Goal: Information Seeking & Learning: Learn about a topic

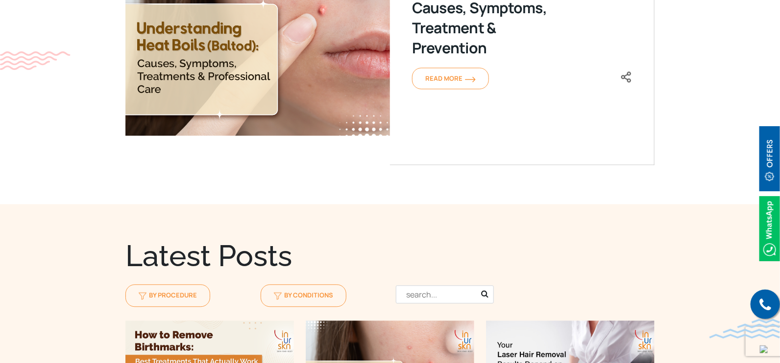
scroll to position [856, 0]
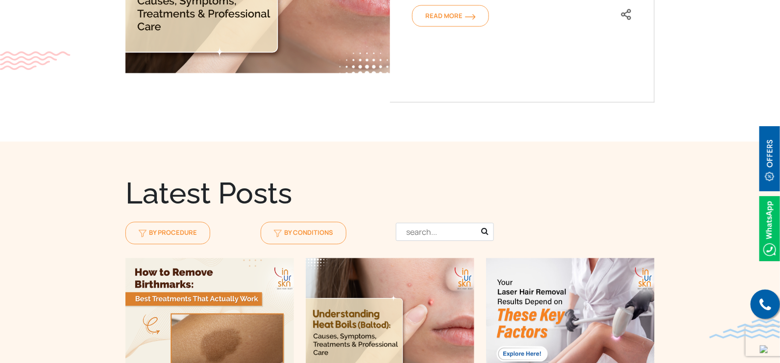
click at [447, 223] on input "text" at bounding box center [445, 232] width 98 height 18
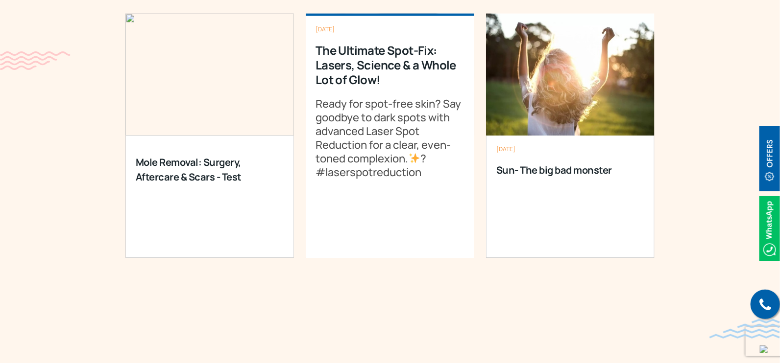
scroll to position [1102, 0]
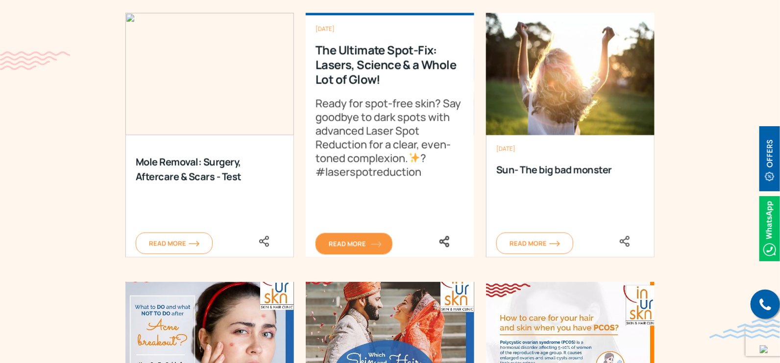
type input "laser spot reduction"
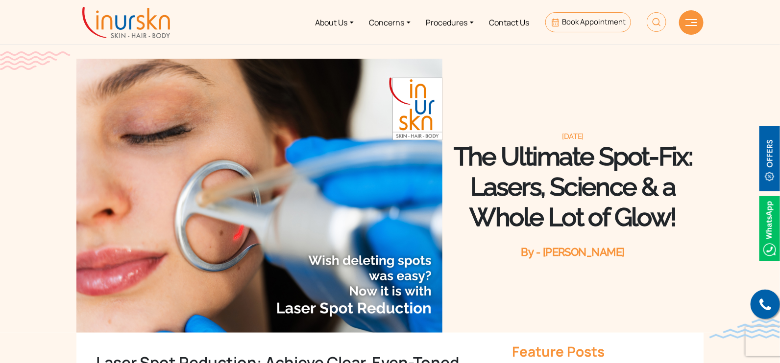
drag, startPoint x: 458, startPoint y: 131, endPoint x: 688, endPoint y: 207, distance: 242.2
click at [651, 207] on h1 "The Ultimate Spot-Fix: Lasers, Science & a Whole Lot of Glow!" at bounding box center [572, 187] width 261 height 91
copy h1 "The Ultimate Spot-Fix: Lasers, Science & a Whole Lot of Glow!"
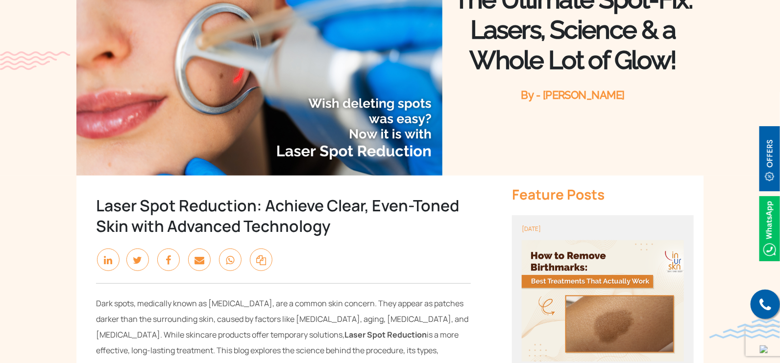
scroll to position [184, 0]
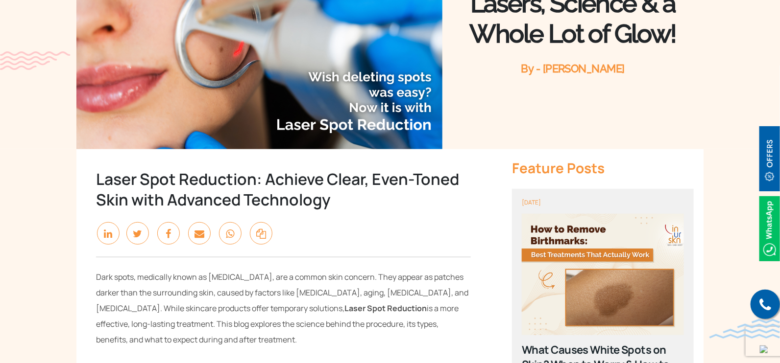
drag, startPoint x: 123, startPoint y: 157, endPoint x: 335, endPoint y: 180, distance: 213.7
copy div "Laser Spot Reduction: Achieve Clear, Even-Toned Skin with Advanced Technology"
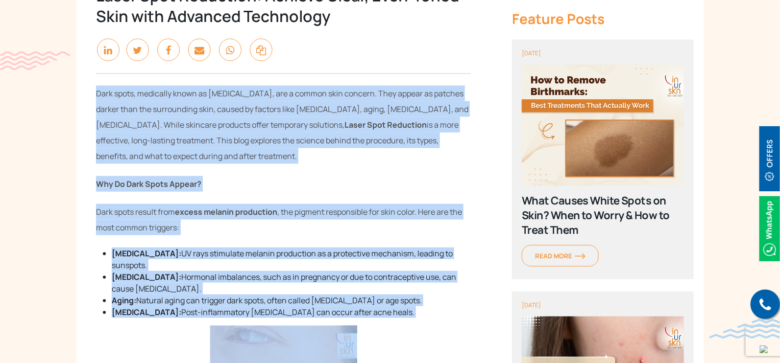
drag, startPoint x: 95, startPoint y: 70, endPoint x: 402, endPoint y: 299, distance: 383.8
copy div "Dark spots, medically known as hyperpigmentation, are a common skin concern. Th…"
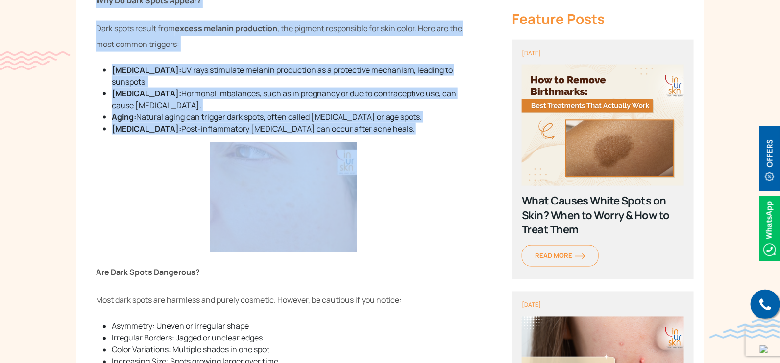
scroll to position [612, 0]
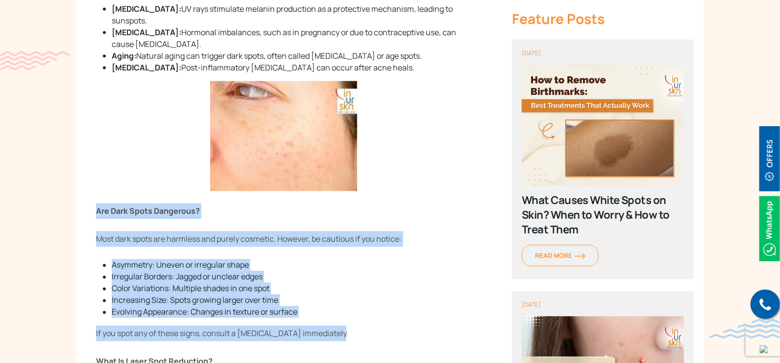
drag, startPoint x: 93, startPoint y: 189, endPoint x: 358, endPoint y: 306, distance: 289.4
copy div "Are Dark Spots Dangerous? Most dark spots are harmless and purely cosmetic. How…"
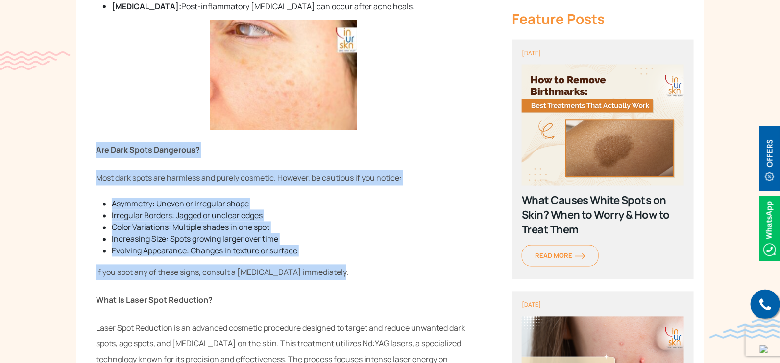
scroll to position [856, 0]
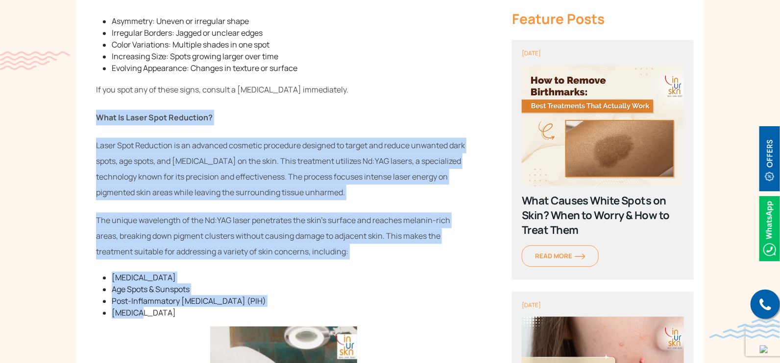
drag, startPoint x: 97, startPoint y: 95, endPoint x: 219, endPoint y: 295, distance: 234.3
copy div "What Is Laser Spot Reduction? Laser Spot Reduction is an advanced cosmetic proc…"
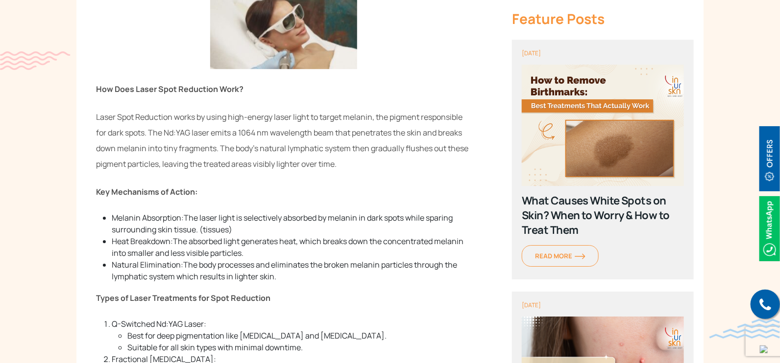
scroll to position [1285, 0]
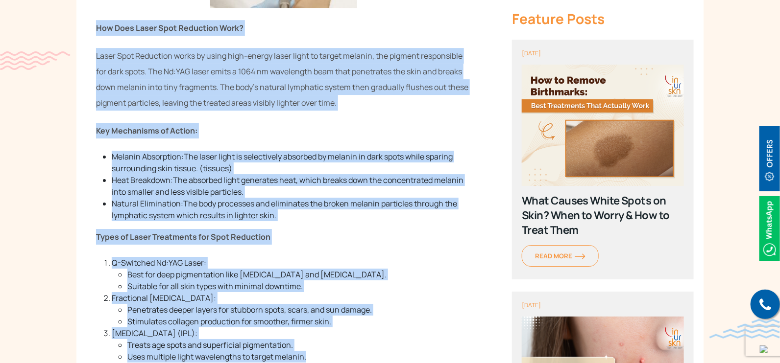
drag, startPoint x: 95, startPoint y: 8, endPoint x: 332, endPoint y: 334, distance: 403.2
click at [332, 334] on div "Laser Spot Reduction: Achieve Clear, Even-Toned Skin with Advanced Technology D…" at bounding box center [283, 128] width 414 height 2160
copy div "How Does Laser Spot Reduction Work? Laser Spot Reduction works by using high-en…"
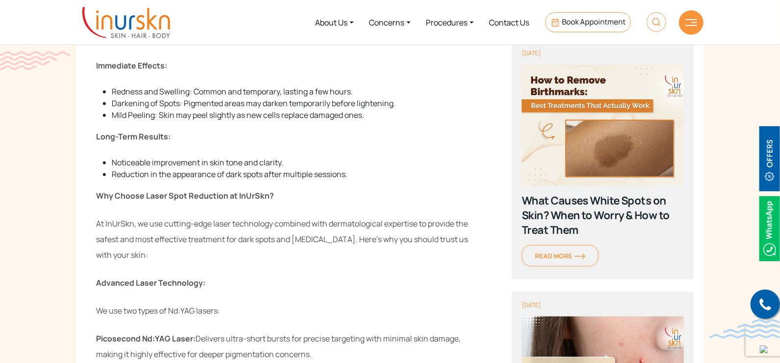
scroll to position [1224, 0]
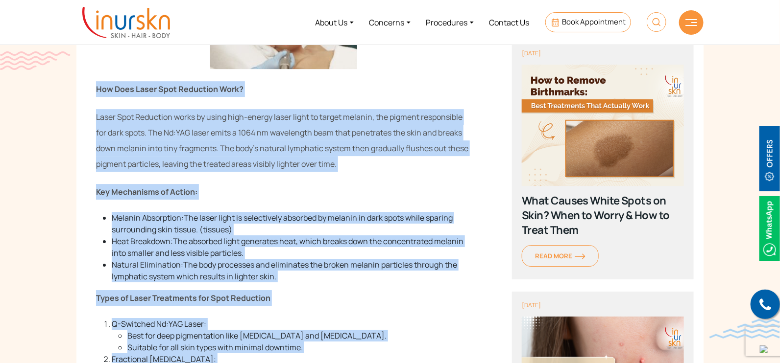
click at [75, 153] on div "Laser Spot Reduction: Achieve Clear, Even-Toned Skin with Advanced Technology D…" at bounding box center [284, 189] width 426 height 2160
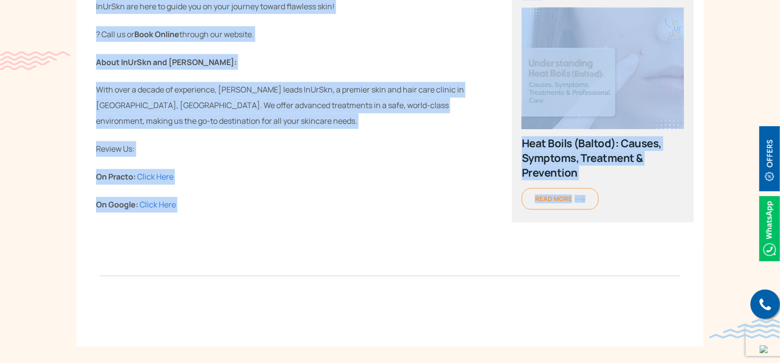
scroll to position [2255, 0]
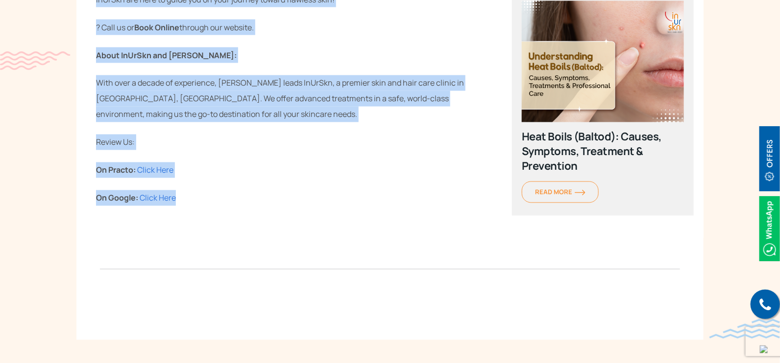
drag, startPoint x: 97, startPoint y: 69, endPoint x: 190, endPoint y: 177, distance: 143.1
copy div "How Does Laser Spot Reduction Work? Laser Spot Reduction works by using high-en…"
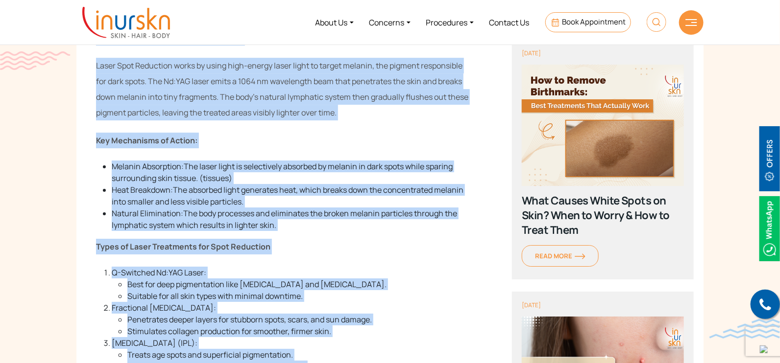
scroll to position [1214, 0]
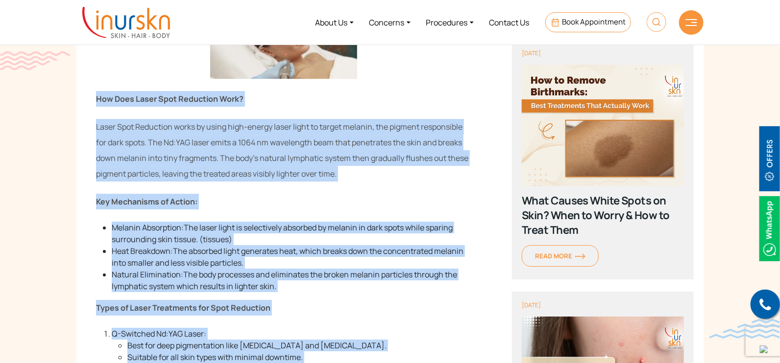
click at [340, 163] on div "Laser Spot Reduction: Achieve Clear, Even-Toned Skin with Advanced Technology D…" at bounding box center [283, 199] width 414 height 2160
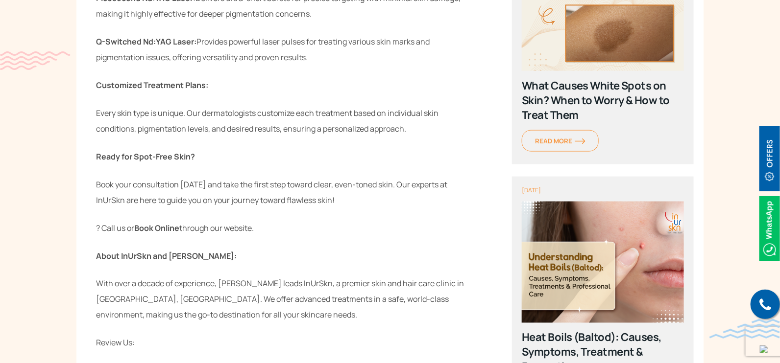
scroll to position [2081, 0]
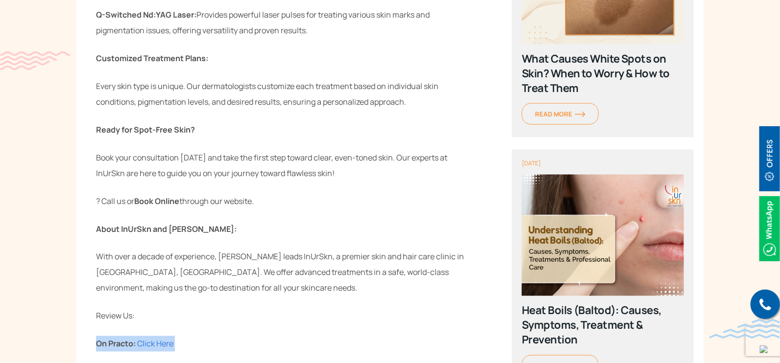
drag, startPoint x: 196, startPoint y: 354, endPoint x: 84, endPoint y: 320, distance: 117.1
copy div "On Practo: Click Here On Google: Click Here"
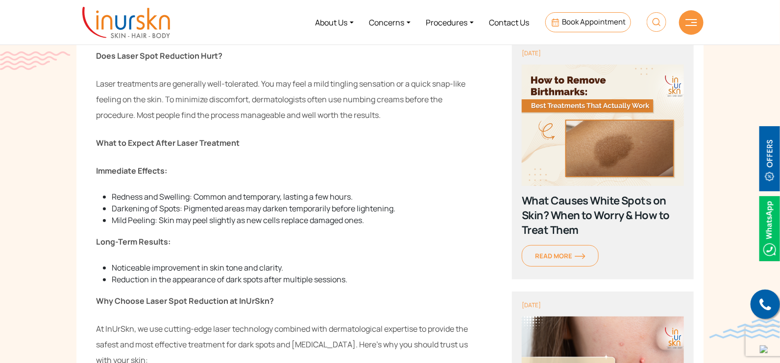
scroll to position [1591, 0]
